Goal: Transaction & Acquisition: Download file/media

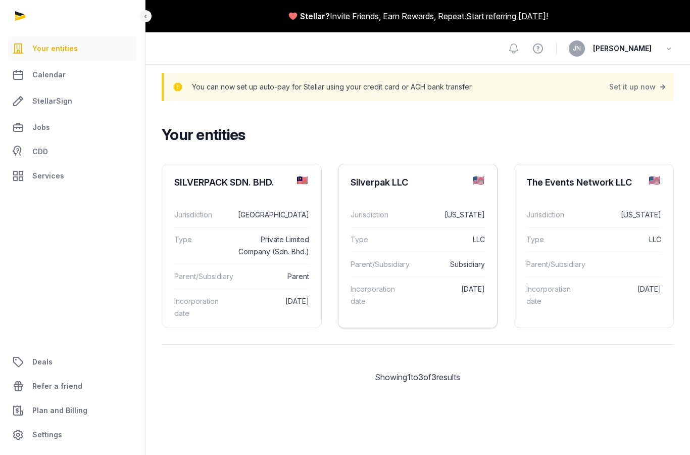
click at [430, 204] on div "Jurisdiction [US_STATE]" at bounding box center [418, 215] width 135 height 24
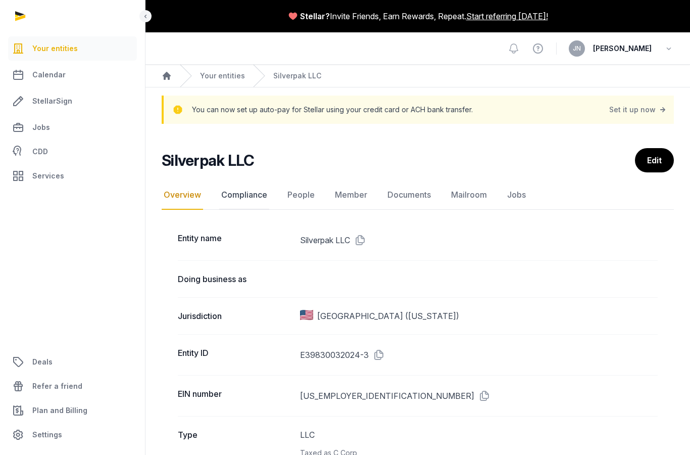
click at [258, 197] on link "Compliance" at bounding box center [244, 194] width 50 height 29
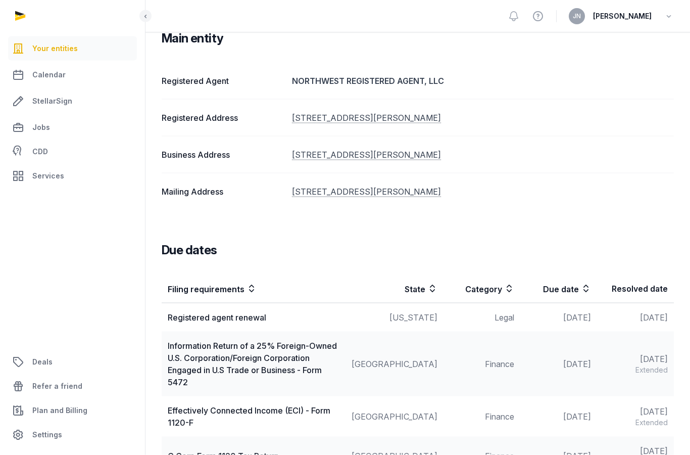
scroll to position [214, 0]
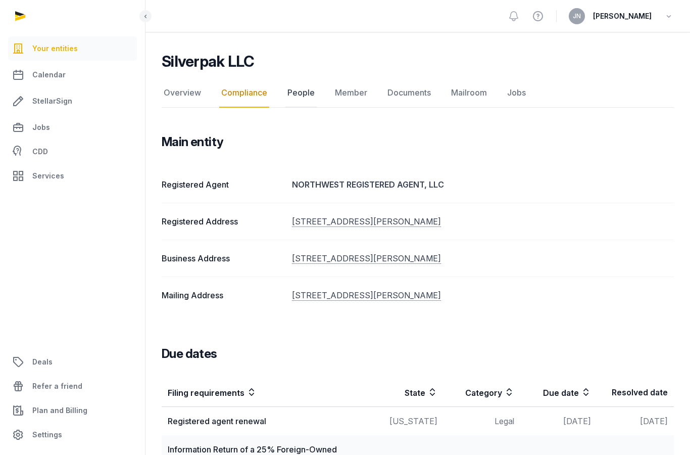
click at [305, 99] on link "People" at bounding box center [300, 92] width 31 height 29
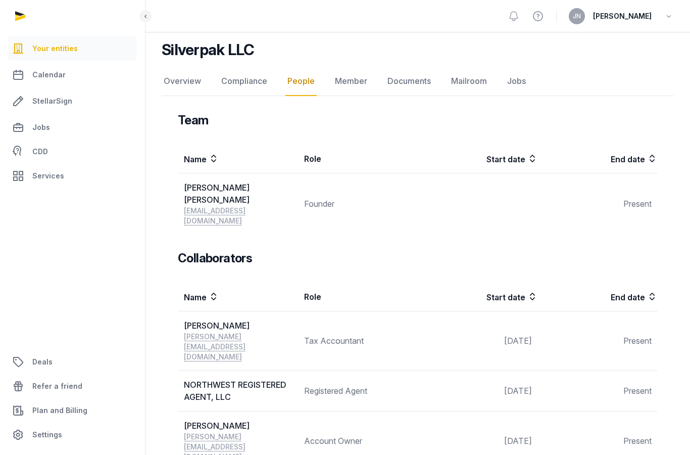
scroll to position [86, 0]
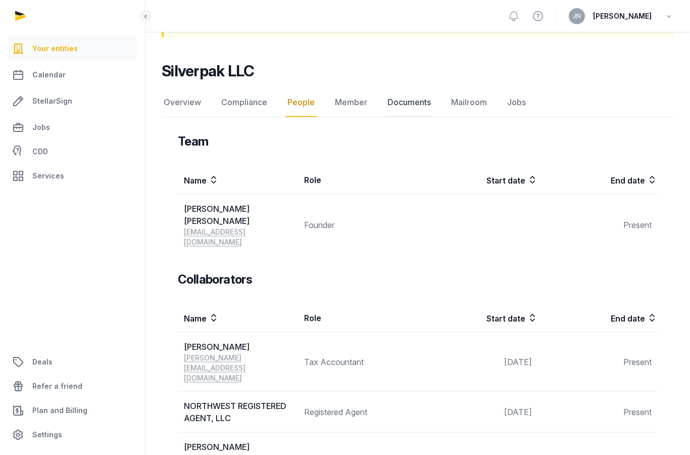
click at [417, 103] on link "Documents" at bounding box center [408, 102] width 47 height 29
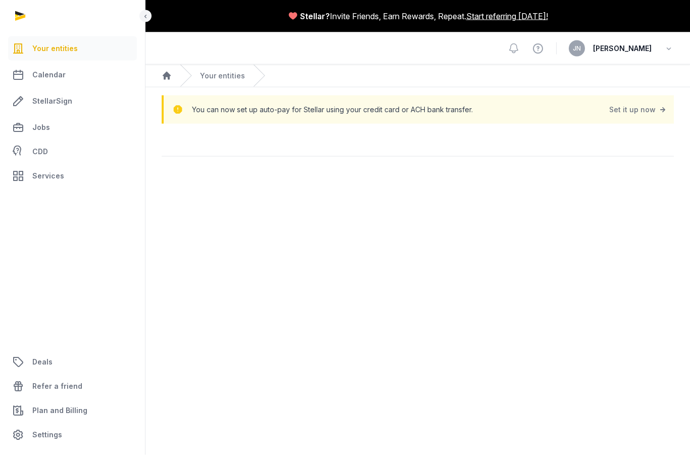
scroll to position [40, 0]
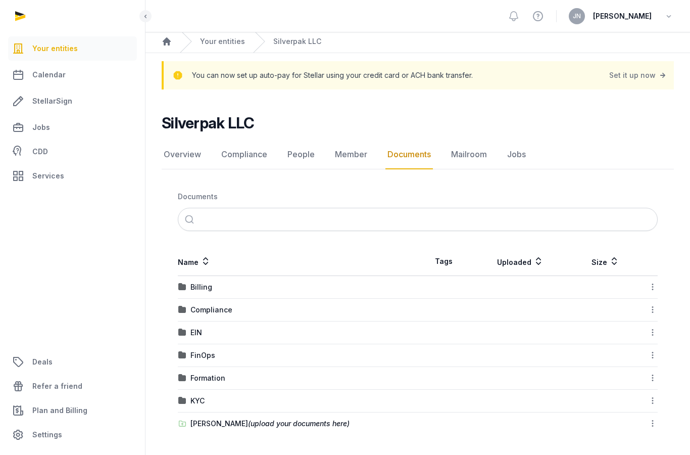
click at [357, 350] on div "FinOps" at bounding box center [297, 355] width 239 height 10
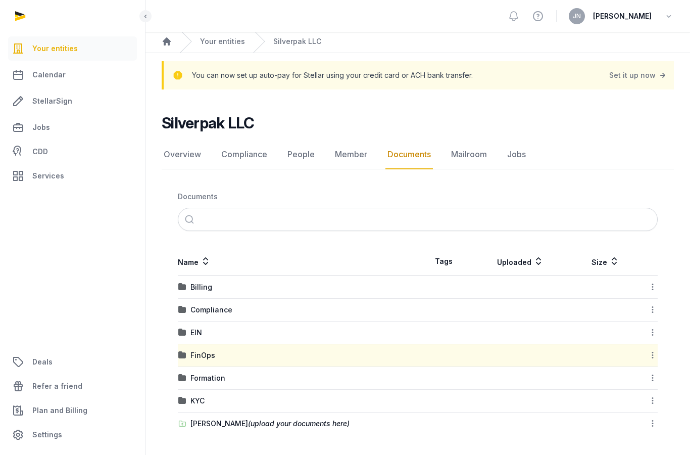
click at [355, 305] on div "Compliance" at bounding box center [297, 310] width 239 height 10
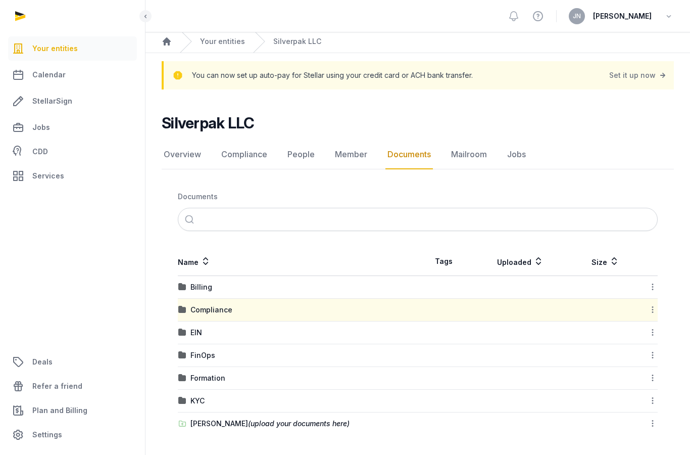
click at [371, 305] on div "Compliance" at bounding box center [297, 310] width 239 height 10
click at [183, 306] on img at bounding box center [182, 310] width 8 height 8
click at [188, 282] on div "Billing" at bounding box center [297, 287] width 239 height 10
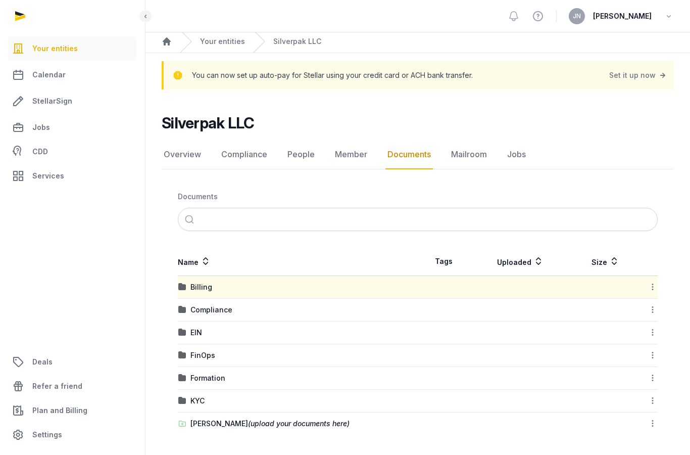
click at [573, 303] on td at bounding box center [605, 310] width 69 height 23
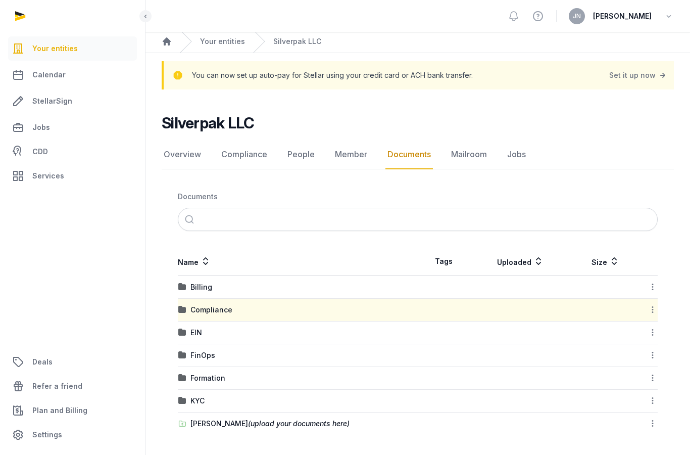
click at [297, 321] on td "EIN" at bounding box center [298, 332] width 240 height 23
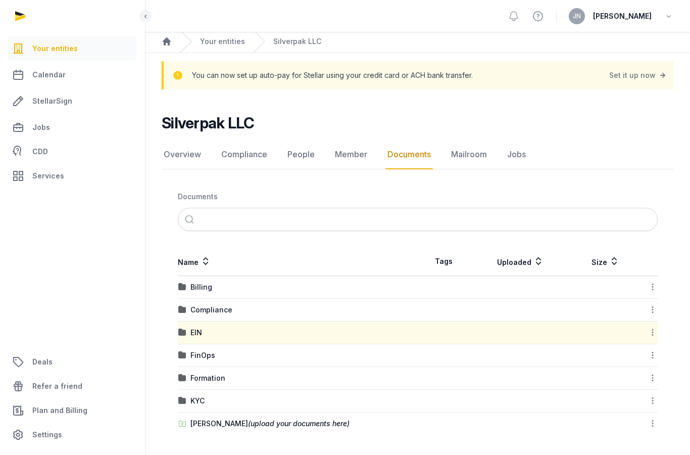
click at [302, 350] on div "FinOps" at bounding box center [297, 355] width 239 height 10
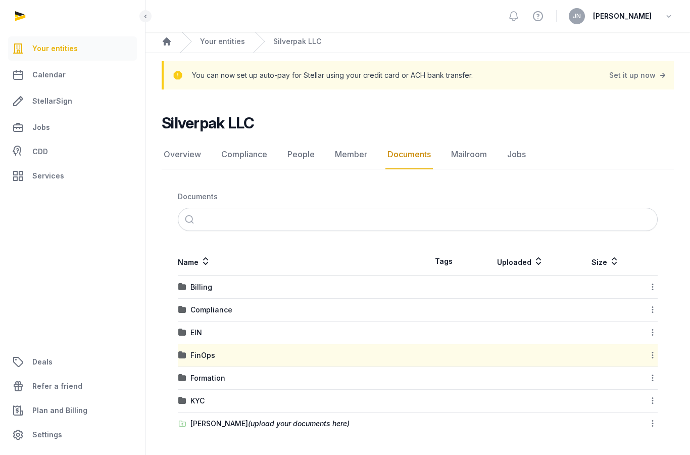
click at [290, 373] on div "Formation" at bounding box center [297, 378] width 239 height 10
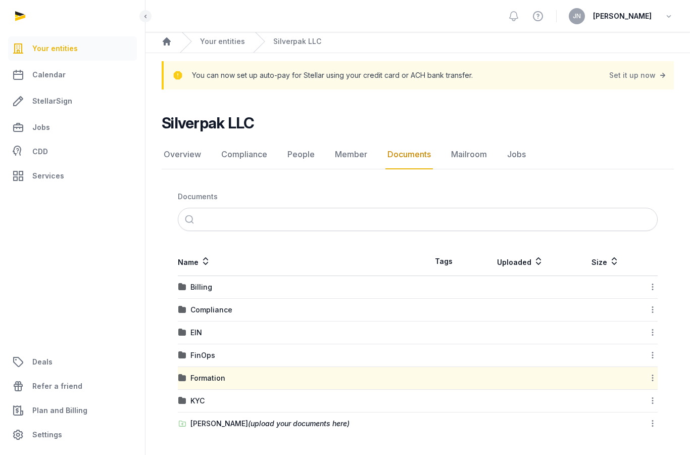
click at [290, 396] on div "KYC" at bounding box center [297, 401] width 239 height 10
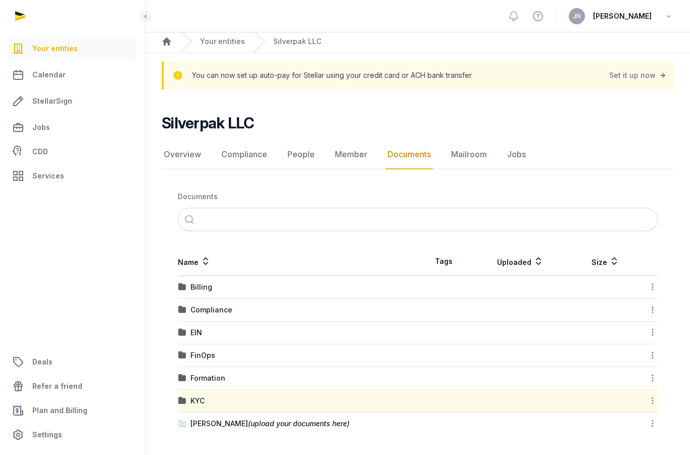
click at [290, 396] on div "KYC" at bounding box center [297, 401] width 239 height 10
click at [311, 373] on div "Formation" at bounding box center [297, 378] width 239 height 10
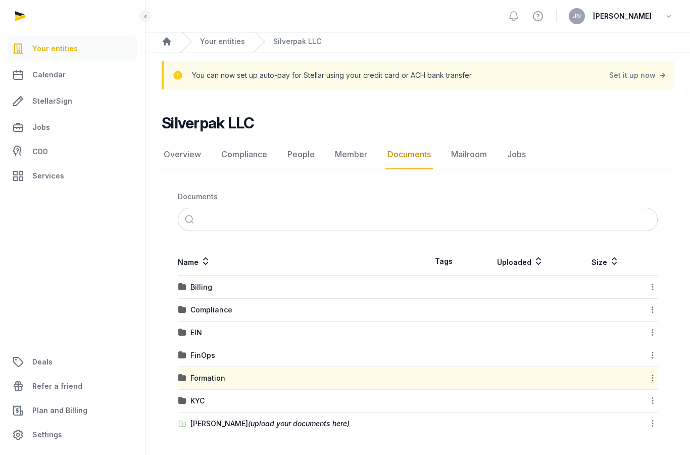
click at [313, 350] on div "FinOps" at bounding box center [297, 355] width 239 height 10
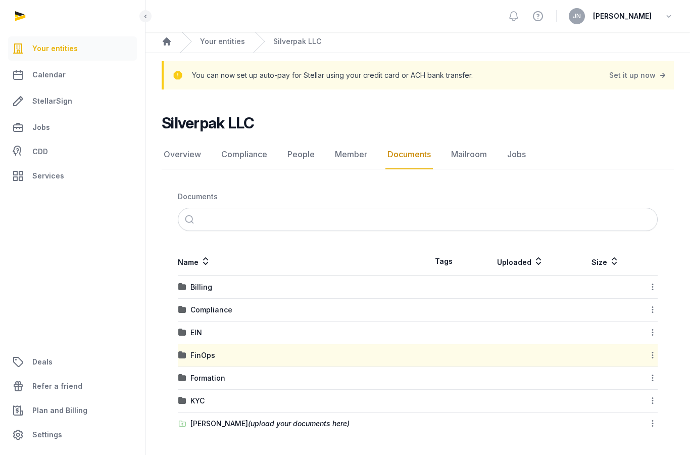
click at [372, 352] on div "FinOps" at bounding box center [297, 355] width 239 height 10
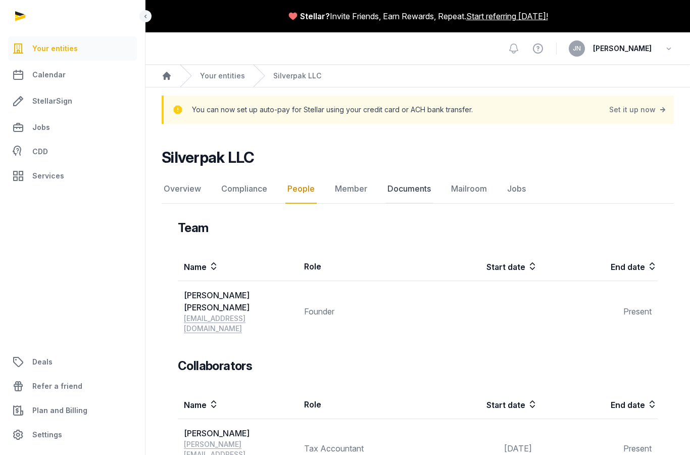
click at [407, 187] on link "Documents" at bounding box center [408, 188] width 47 height 29
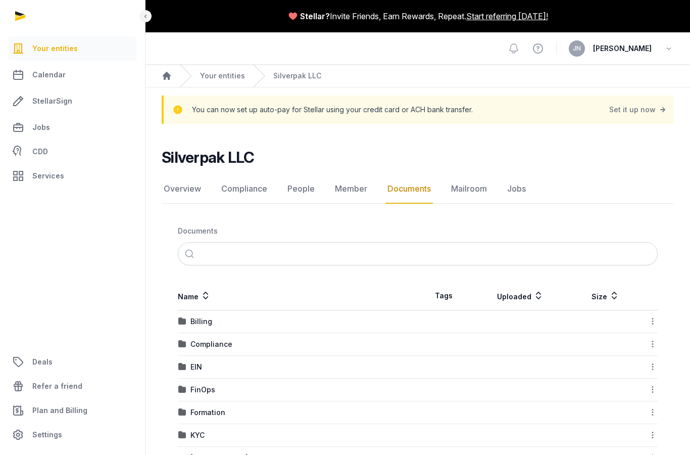
scroll to position [40, 0]
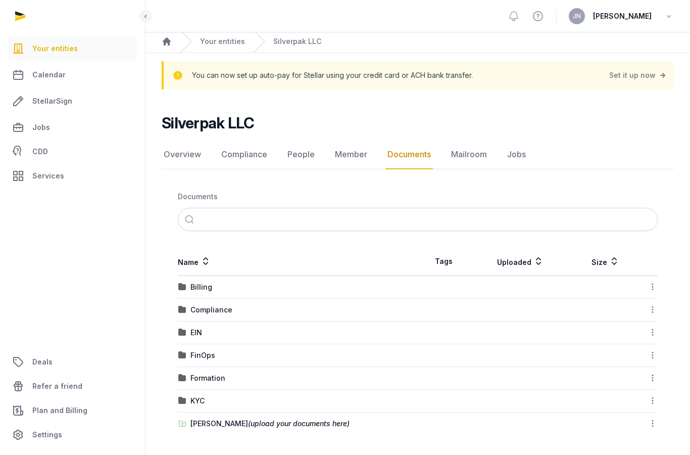
click at [323, 305] on div "Compliance" at bounding box center [297, 310] width 239 height 10
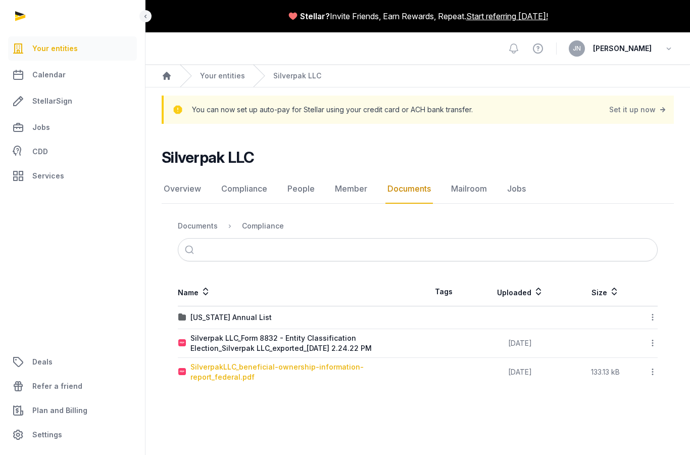
click at [361, 362] on div "SilverpakLLC_beneficial-ownership-information-report_federal.pdf" at bounding box center [303, 372] width 227 height 20
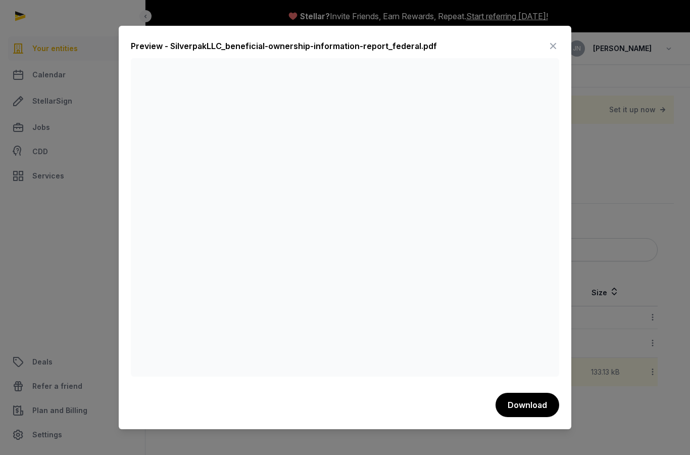
click at [552, 38] on icon at bounding box center [553, 46] width 12 height 16
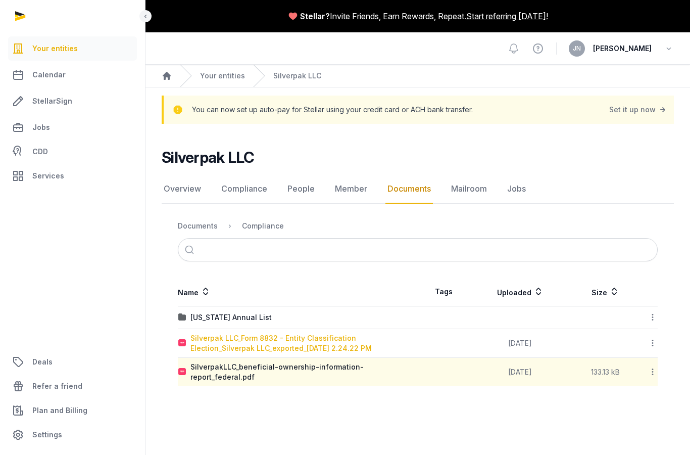
click at [317, 333] on div "Silverpak LLC_Form 8832 - Entity Classification Election_Silverpak LLC_exported…" at bounding box center [303, 343] width 227 height 20
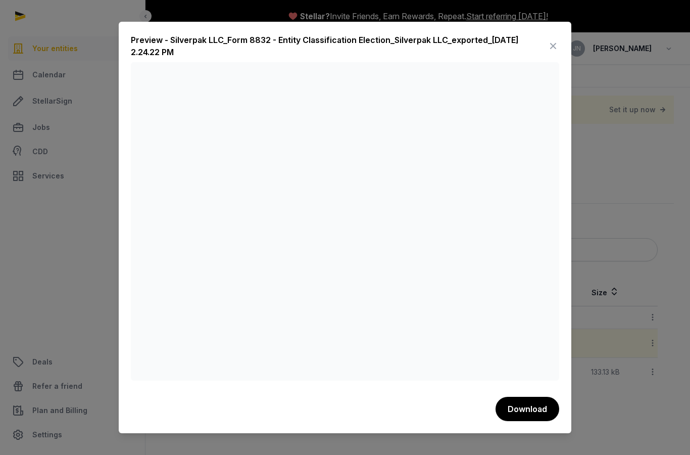
click at [559, 38] on icon at bounding box center [553, 46] width 12 height 16
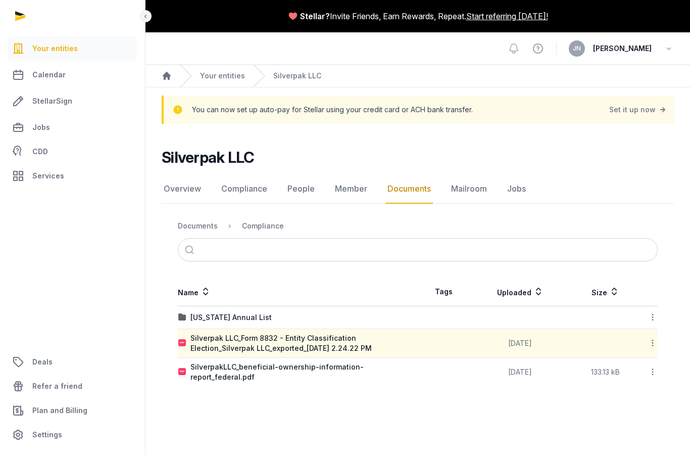
click at [335, 312] on div "[US_STATE] Annual List" at bounding box center [297, 317] width 239 height 10
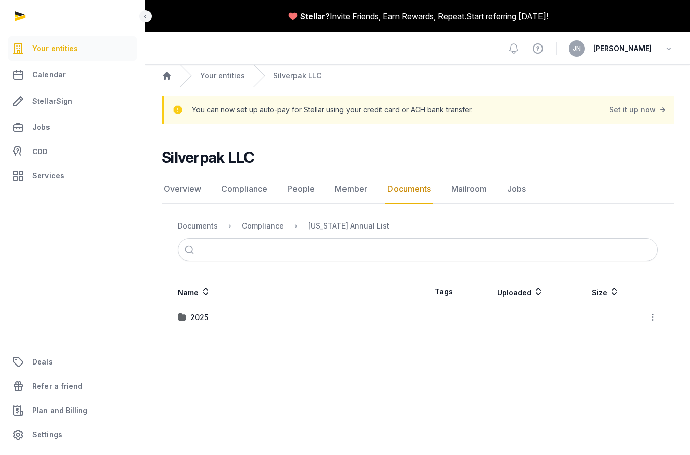
click at [332, 312] on div "2025" at bounding box center [297, 317] width 239 height 10
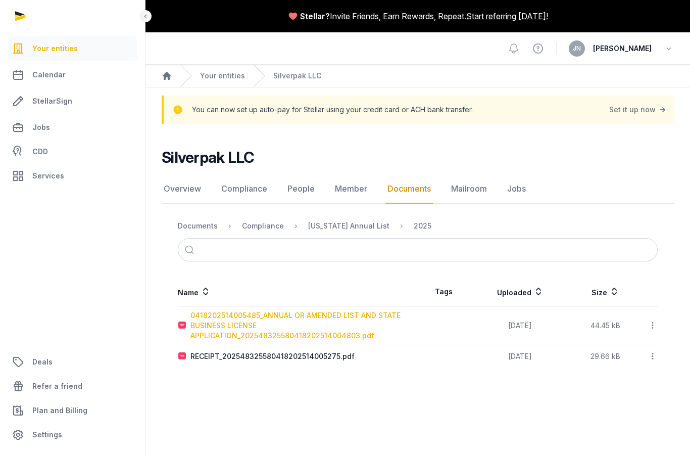
click at [350, 310] on div "0418202514005485_ANNUAL OR AMENDED LIST AND STATE BUSINESS LICENSE APPLICATION_…" at bounding box center [303, 325] width 227 height 30
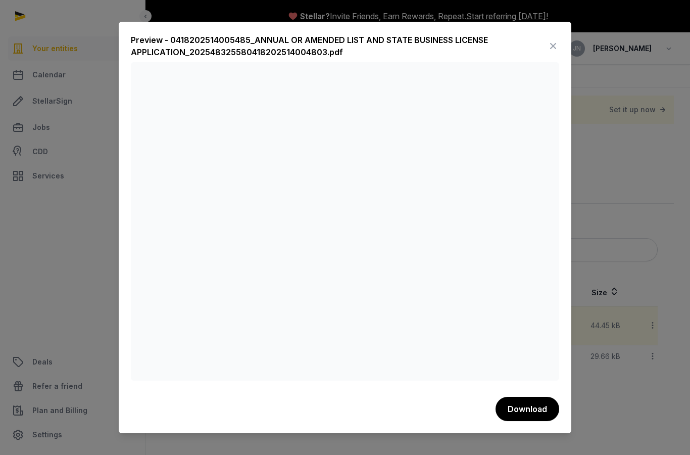
click at [557, 38] on icon at bounding box center [553, 46] width 12 height 16
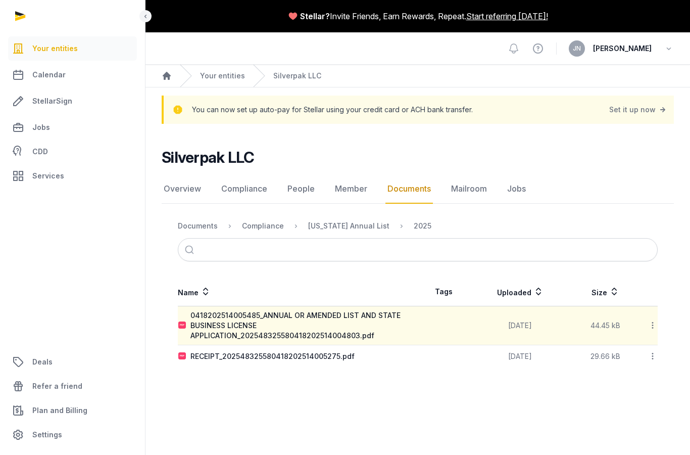
click at [406, 174] on link "Documents" at bounding box center [408, 188] width 47 height 29
click at [413, 174] on link "Documents" at bounding box center [408, 188] width 47 height 29
click at [203, 221] on div "Documents" at bounding box center [198, 226] width 40 height 10
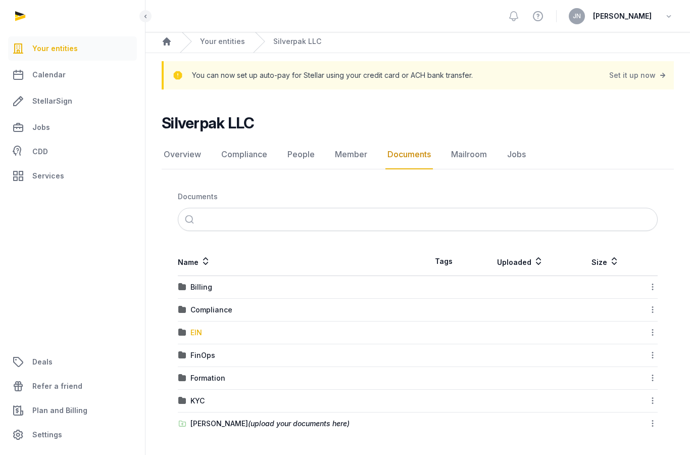
click at [202, 327] on div "EIN" at bounding box center [196, 332] width 12 height 10
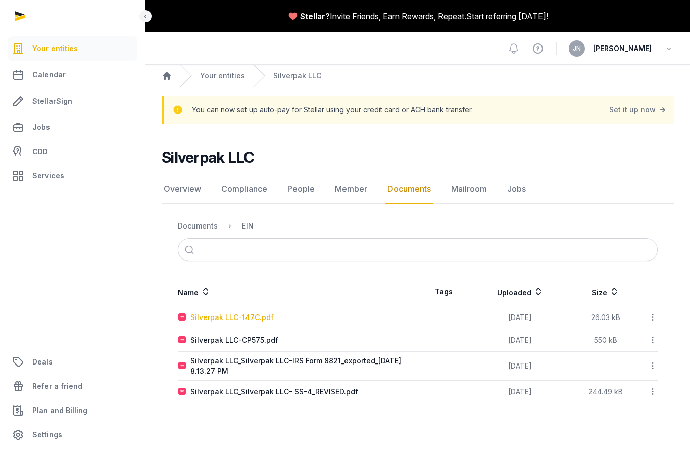
click at [264, 312] on div "Silverpak LLC-147C.pdf" at bounding box center [231, 317] width 83 height 10
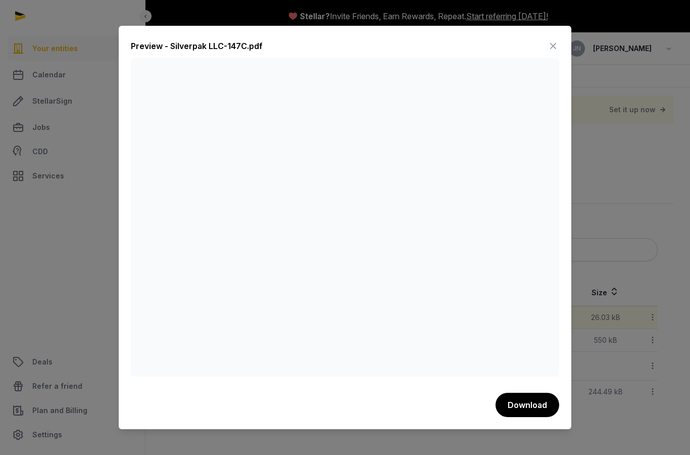
click at [556, 38] on icon at bounding box center [553, 46] width 12 height 16
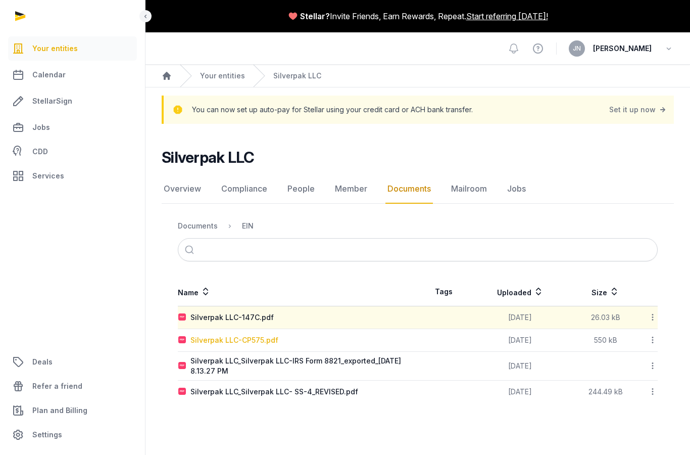
click at [267, 329] on td "Silverpak LLC-CP575.pdf" at bounding box center [298, 340] width 240 height 23
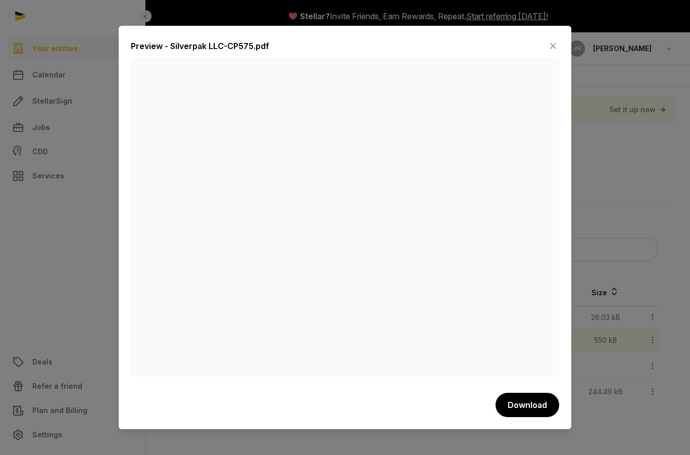
click at [557, 38] on icon at bounding box center [553, 46] width 12 height 16
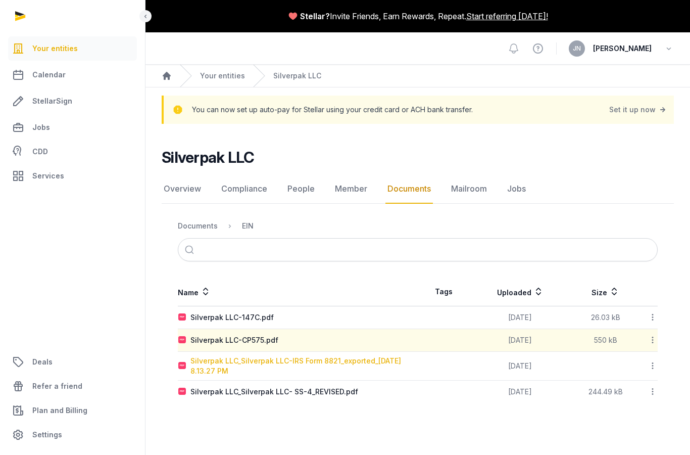
click at [280, 356] on div "Silverpak LLC_Silverpak LLC-IRS Form 8821_exported_[DATE] 8.13.27 PM" at bounding box center [303, 366] width 227 height 20
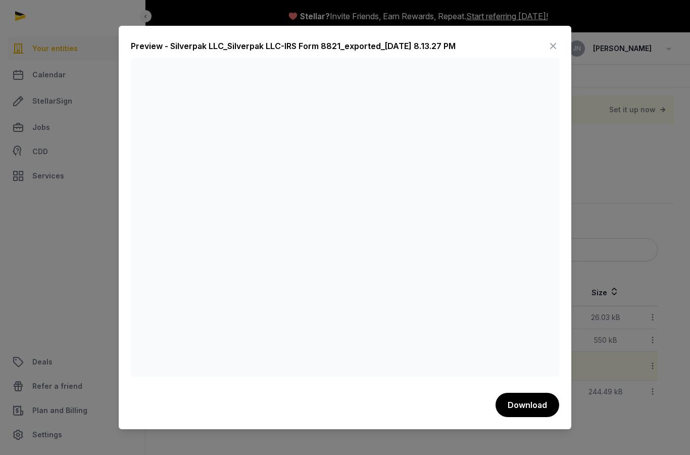
click at [558, 38] on icon at bounding box center [553, 46] width 12 height 16
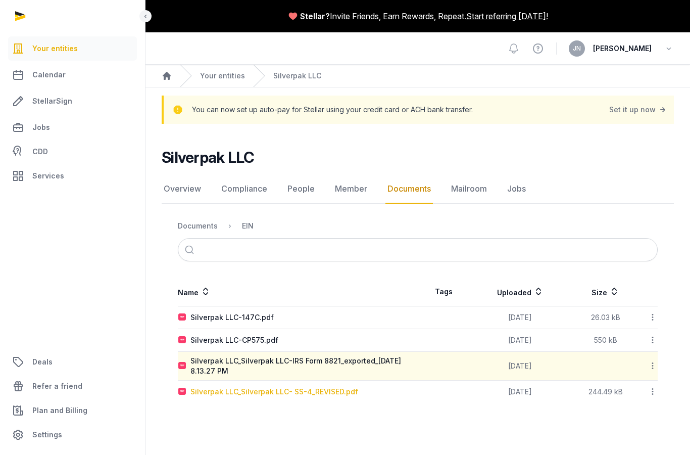
click at [272, 380] on td "Silverpak LLC_Silverpak LLC- SS-4_REVISED.pdf" at bounding box center [298, 391] width 240 height 23
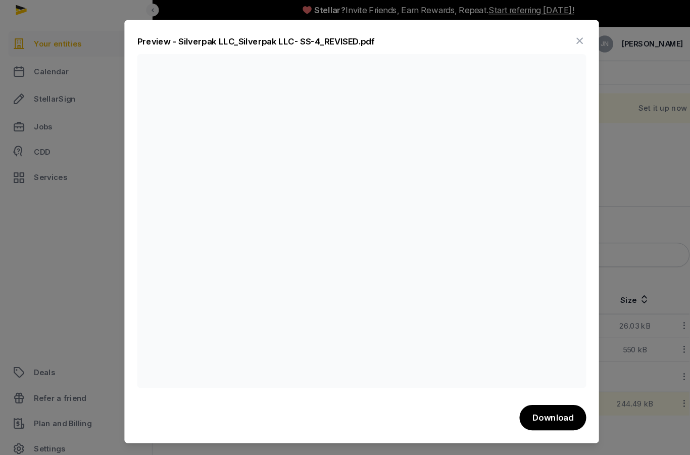
scroll to position [0, 0]
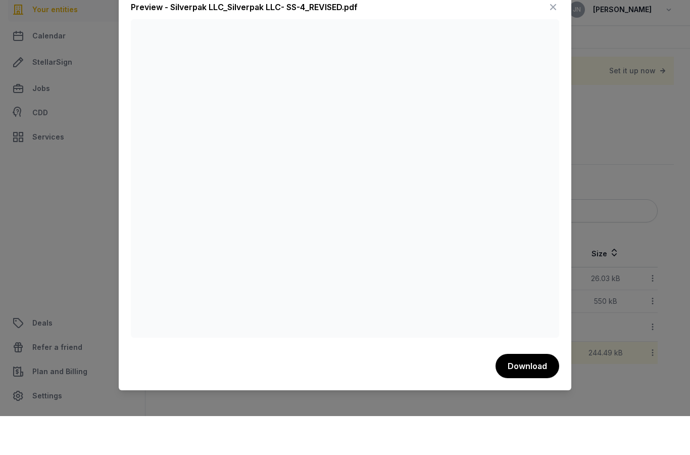
click at [560, 29] on div "Preview - Silverpak LLC_Silverpak LLC- SS-4_REVISED.pdf Download" at bounding box center [345, 227] width 453 height 403
click at [560, 26] on div "Preview - Silverpak LLC_Silverpak LLC- SS-4_REVISED.pdf Download" at bounding box center [345, 227] width 453 height 403
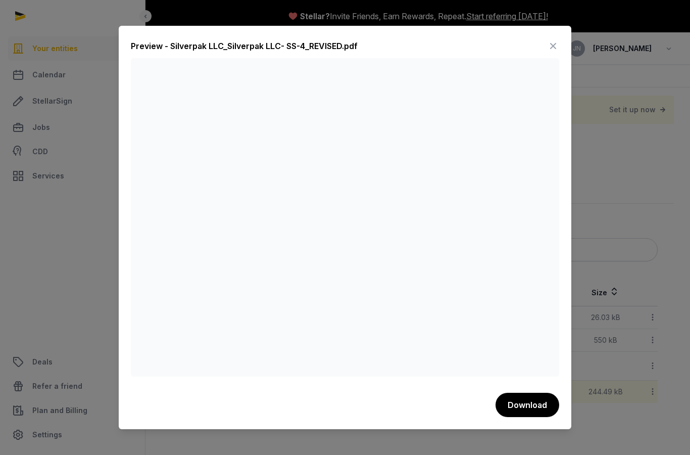
click at [549, 38] on icon at bounding box center [553, 46] width 12 height 16
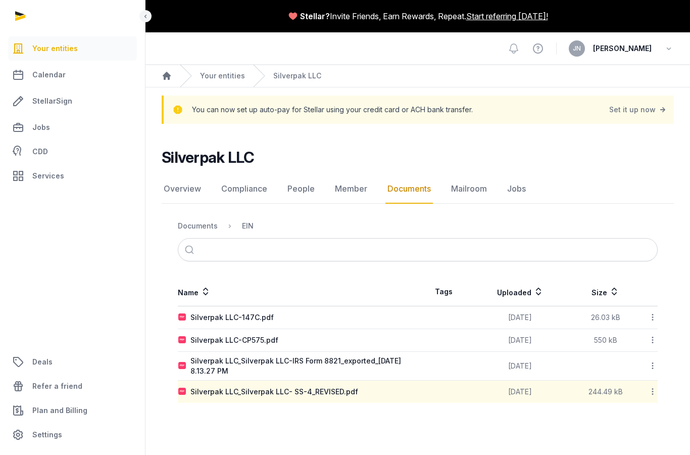
click at [408, 188] on link "Documents" at bounding box center [408, 188] width 47 height 29
click at [209, 227] on div "Documents" at bounding box center [198, 226] width 40 height 10
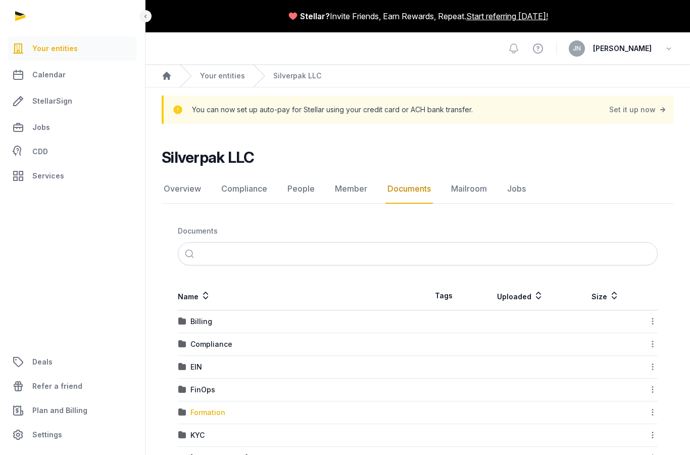
click at [228, 411] on div "Formation" at bounding box center [297, 412] width 239 height 10
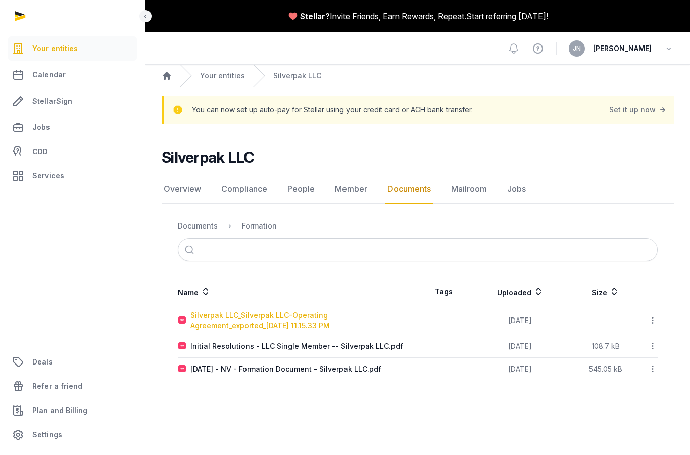
click at [306, 321] on div "Silverpak LLC_Silverpak LLC-Operating Agreement_exported_[DATE] 11.15.33 PM" at bounding box center [303, 320] width 227 height 20
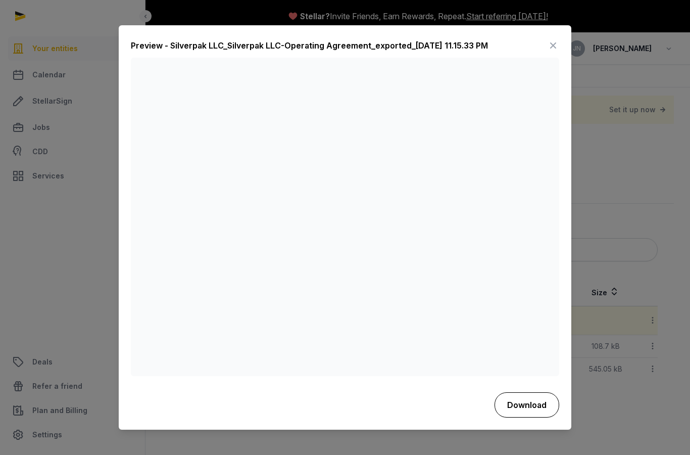
click at [525, 414] on button "Download" at bounding box center [527, 404] width 65 height 25
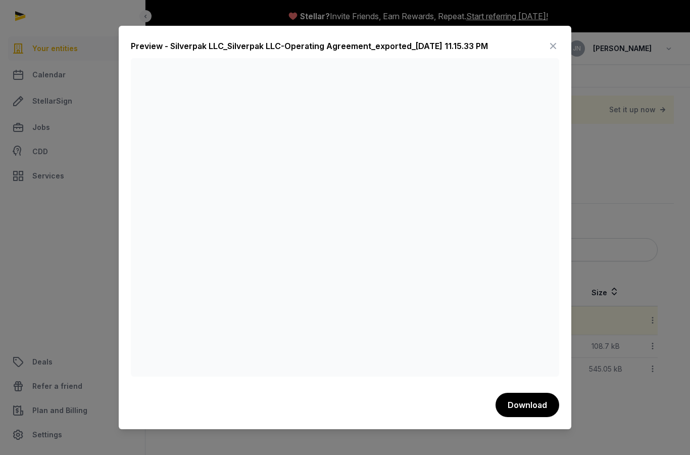
click at [558, 38] on icon at bounding box center [553, 46] width 12 height 16
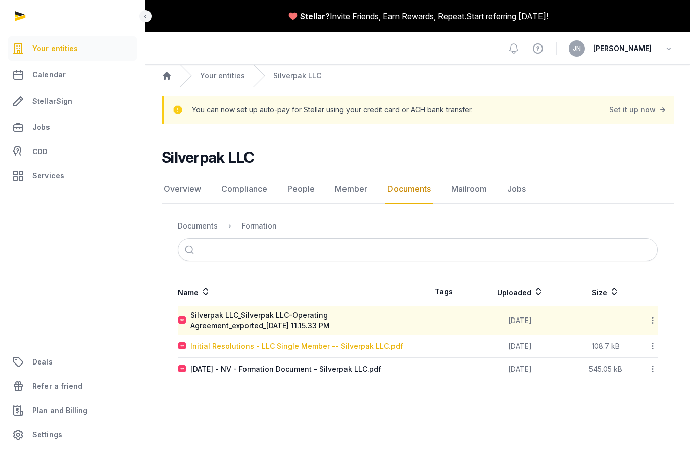
click at [359, 348] on div "Initial Resolutions - LLC Single Member -- Silverpak LLC.pdf" at bounding box center [296, 346] width 213 height 10
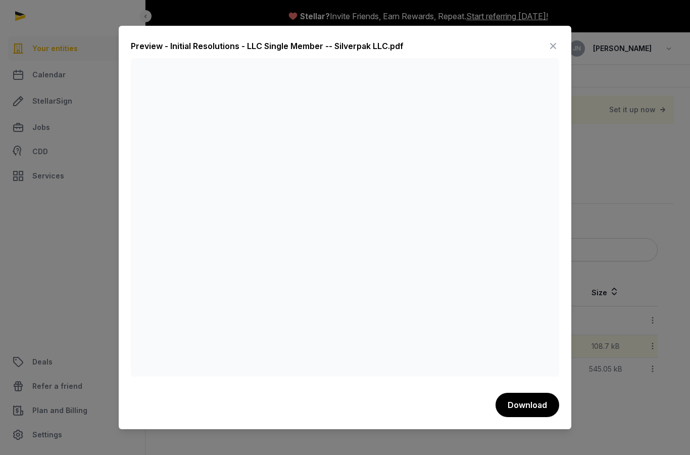
click at [554, 38] on icon at bounding box center [553, 46] width 12 height 16
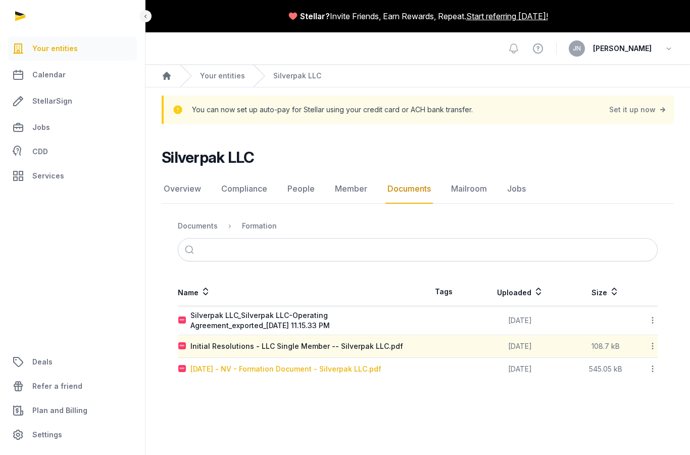
click at [318, 370] on div "[DATE] - NV - Formation Document - Silverpak LLC.pdf" at bounding box center [285, 369] width 191 height 10
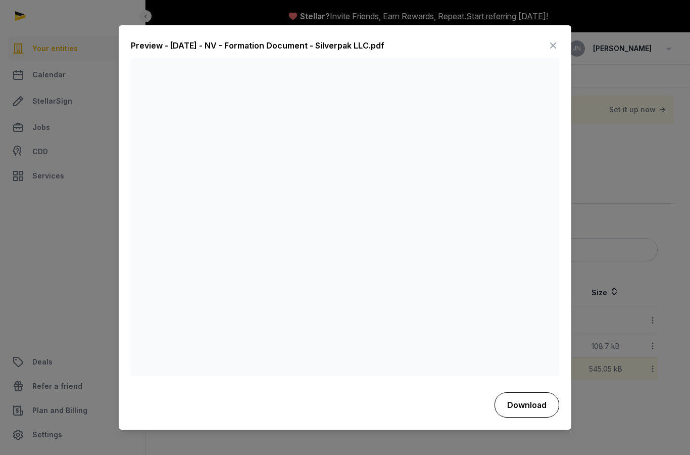
click at [531, 416] on button "Download" at bounding box center [527, 404] width 65 height 25
